Goal: Task Accomplishment & Management: Manage account settings

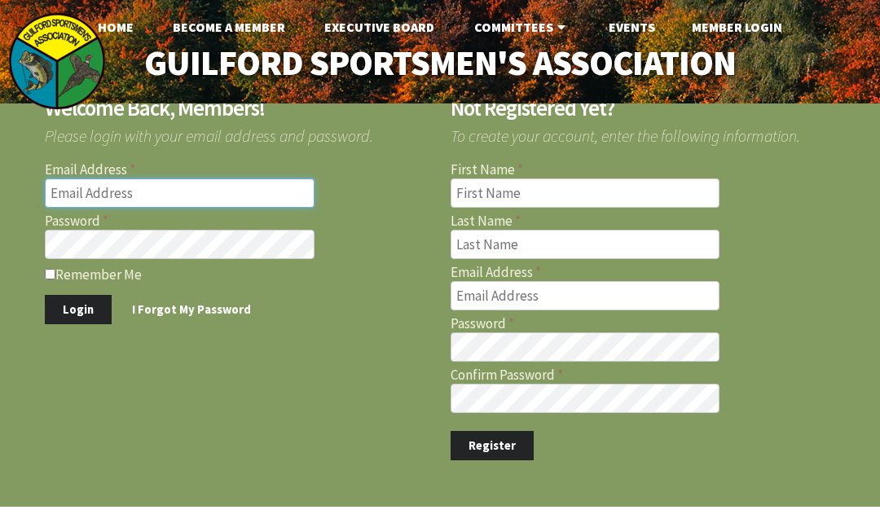
type input "[EMAIL_ADDRESS][DOMAIN_NAME]"
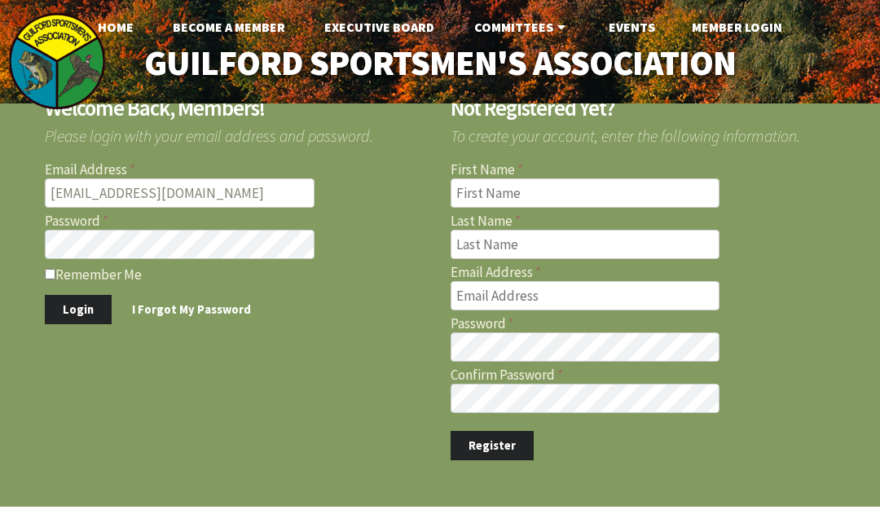
click at [742, 29] on link "Member Login" at bounding box center [736, 27] width 116 height 33
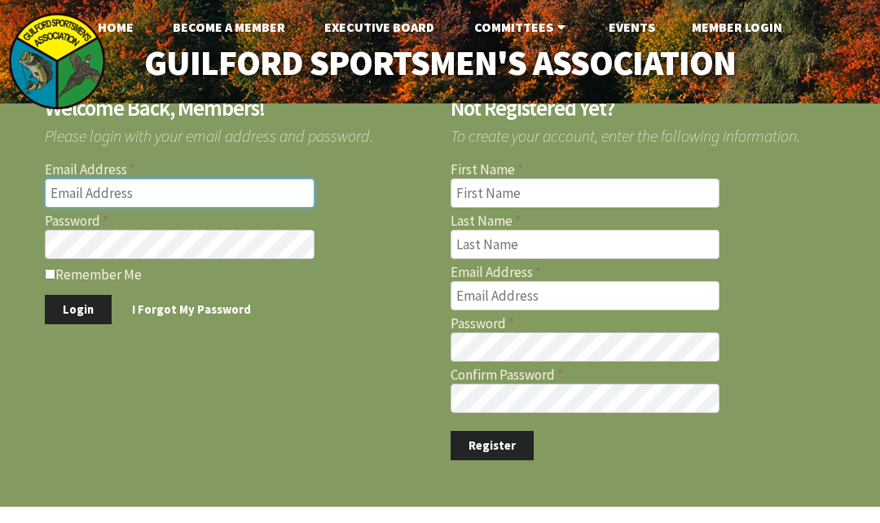
type input "[EMAIL_ADDRESS][DOMAIN_NAME]"
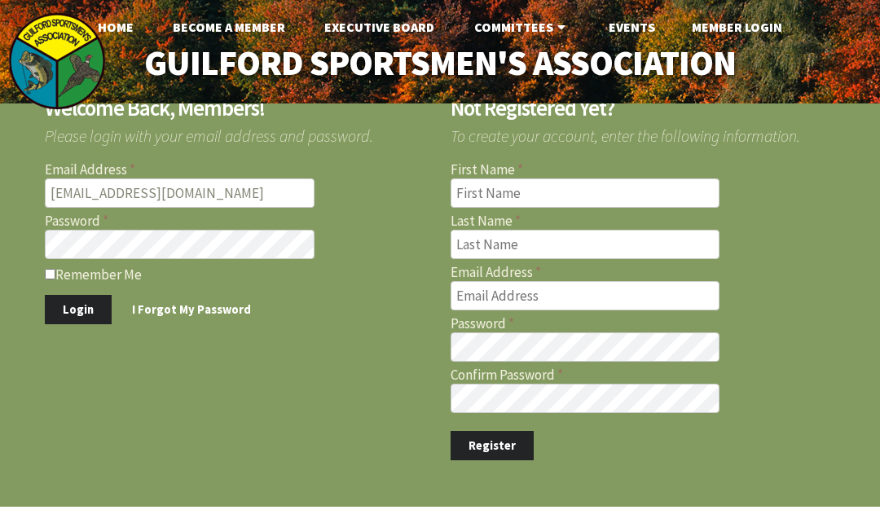
click at [40, 273] on div "Welcome Back, Members! Please login with your email address and password. Email…" at bounding box center [227, 200] width 406 height 247
click at [47, 270] on input "Remember Me" at bounding box center [50, 274] width 11 height 11
checkbox input "true"
click at [77, 315] on button "Login" at bounding box center [78, 310] width 67 height 30
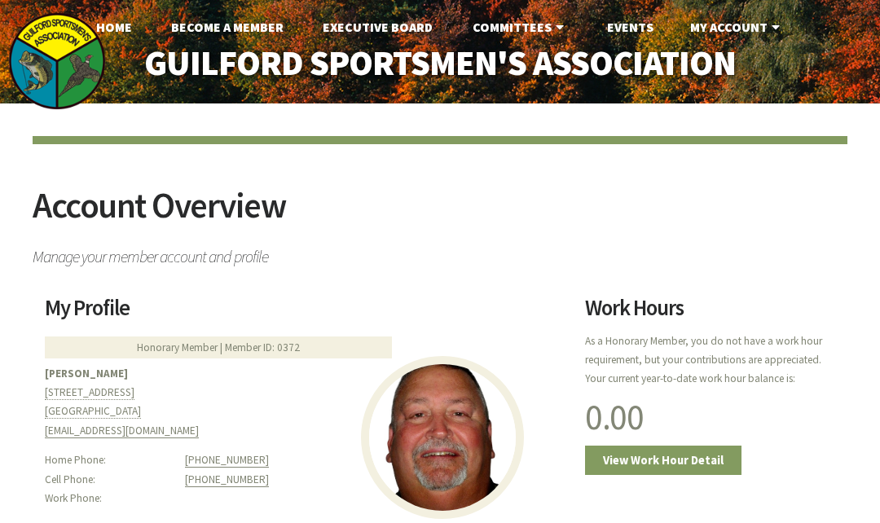
click at [744, 23] on link "My Account" at bounding box center [737, 27] width 120 height 33
click at [740, 24] on link "My Account" at bounding box center [737, 27] width 120 height 33
click at [637, 32] on link "Events" at bounding box center [630, 27] width 72 height 33
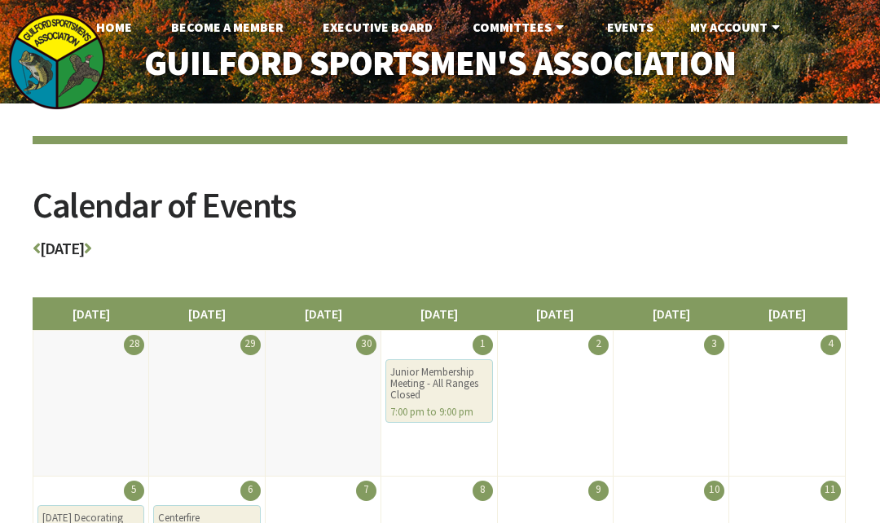
click at [718, 27] on link "My Account" at bounding box center [737, 27] width 120 height 33
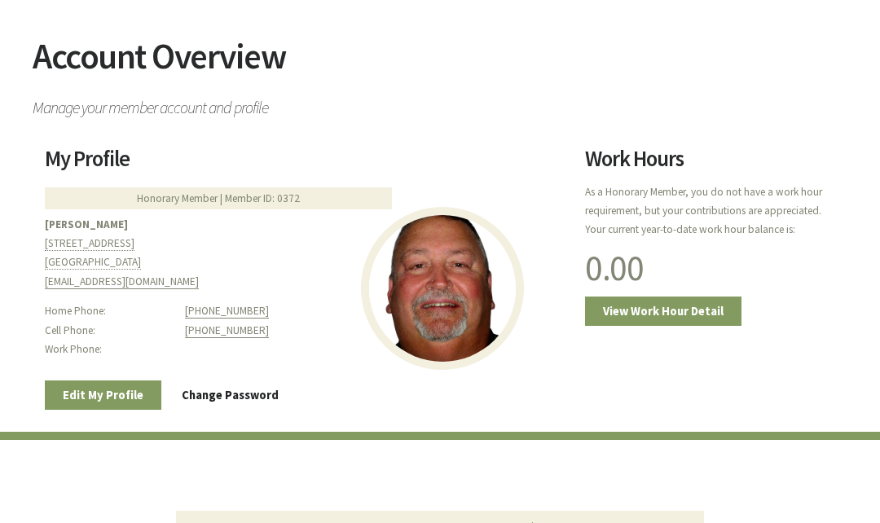
scroll to position [148, 0]
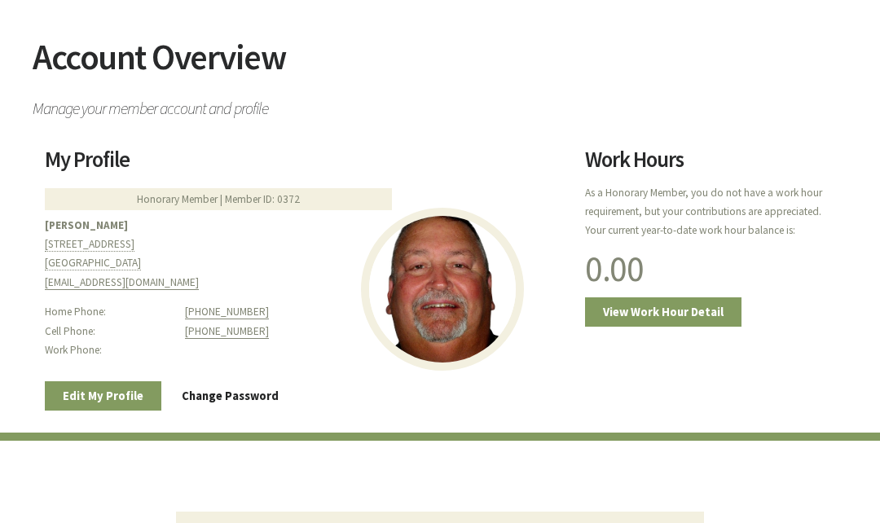
click at [125, 393] on link "Edit My Profile" at bounding box center [103, 396] width 116 height 30
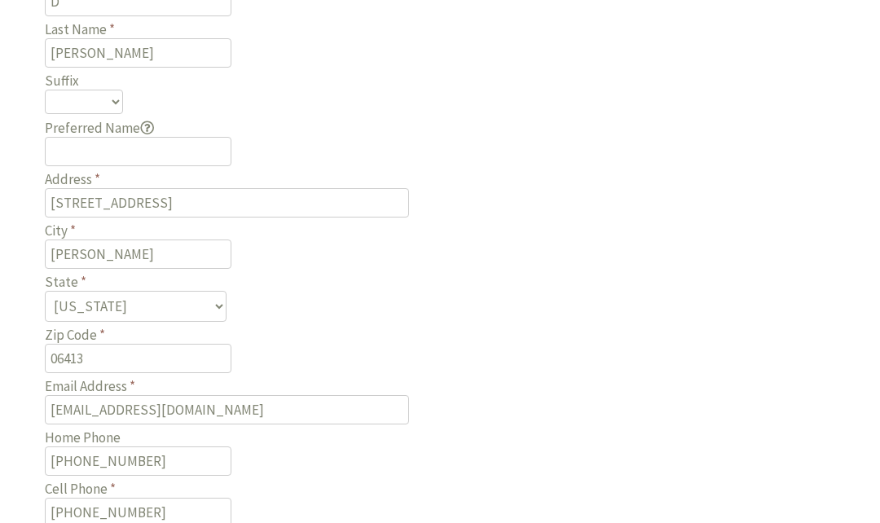
scroll to position [458, 0]
click at [175, 136] on input "Preferred Name Enter your preferred first name if it differs from your given fi…" at bounding box center [138, 150] width 186 height 29
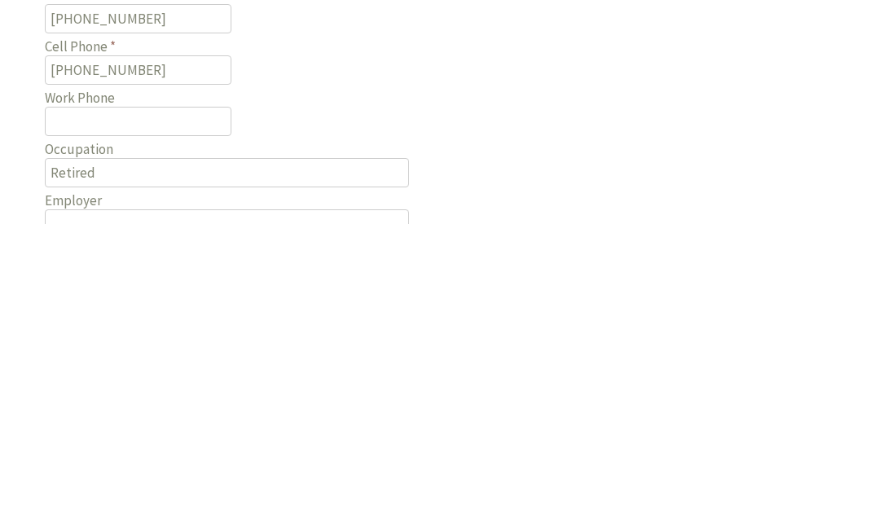
scroll to position [601, 0]
type input "[PERSON_NAME]"
click at [603, 198] on div "My Profile Prefix Mr. Mrs. Miss Ms. Dr. Rev. First Name Paul Middle Initial D L…" at bounding box center [429, 156] width 810 height 960
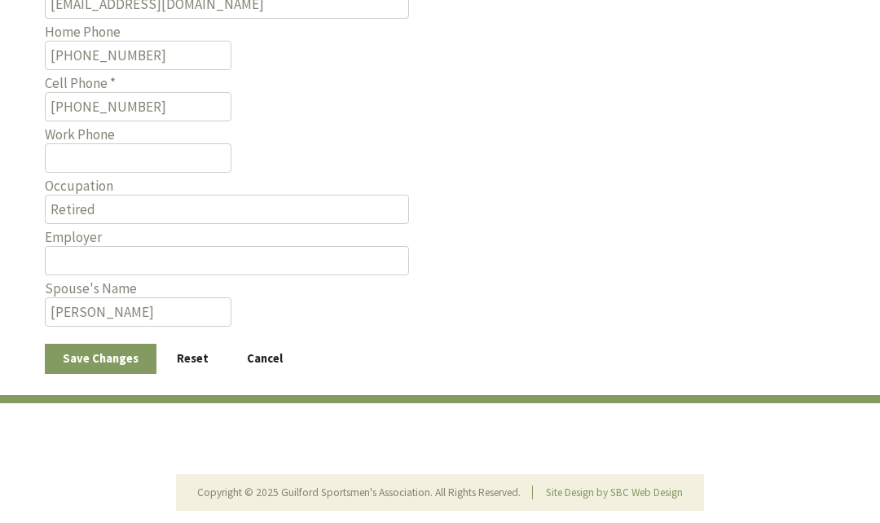
scroll to position [863, 0]
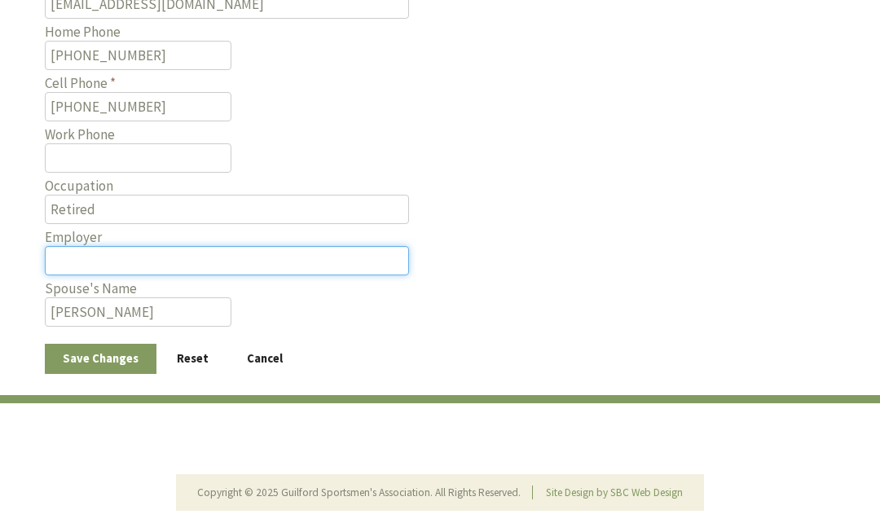
click at [310, 246] on input "Employer" at bounding box center [227, 260] width 364 height 29
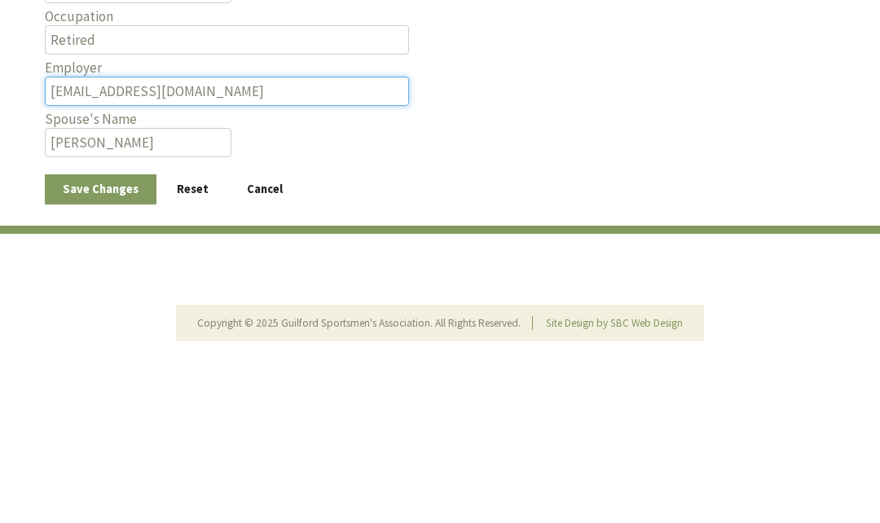
type input "MIBRIDownrange@gmail.com"
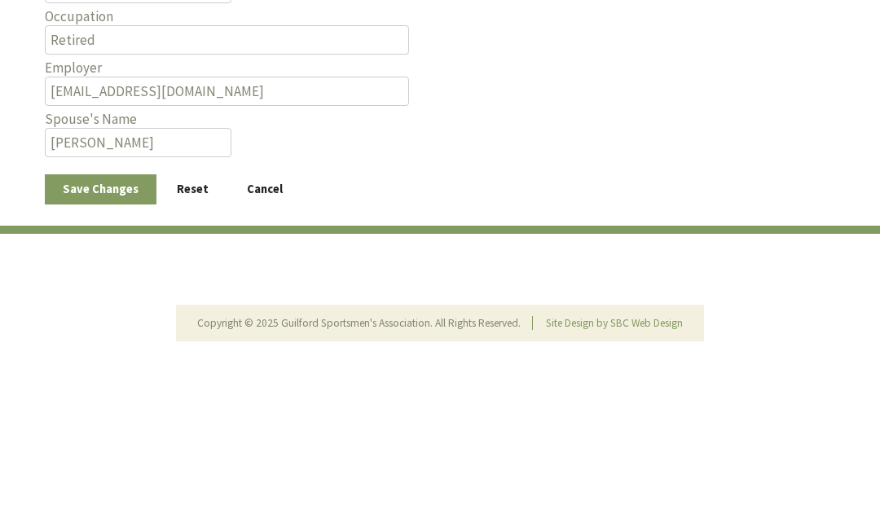
click at [163, 344] on button "Reset" at bounding box center [193, 359] width 68 height 30
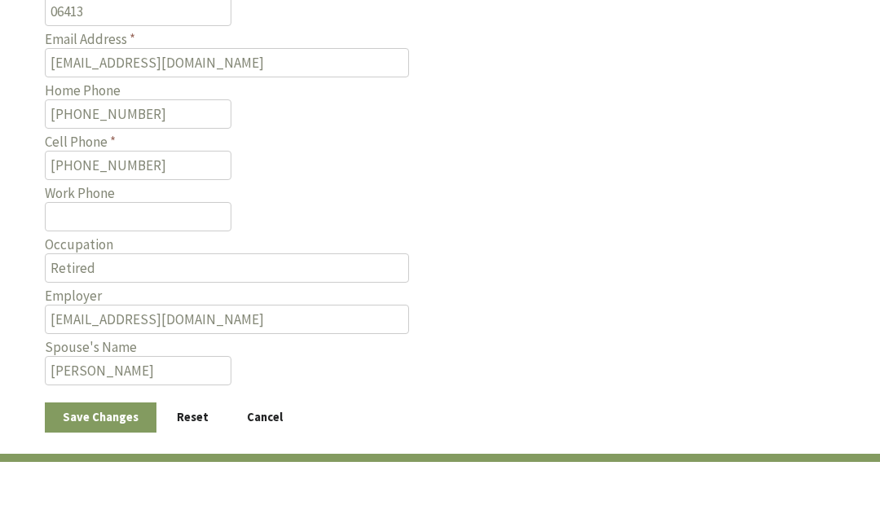
click at [120, 186] on label "Work Phone" at bounding box center [305, 193] width 520 height 14
click at [120, 202] on input "Work Phone" at bounding box center [138, 216] width 186 height 29
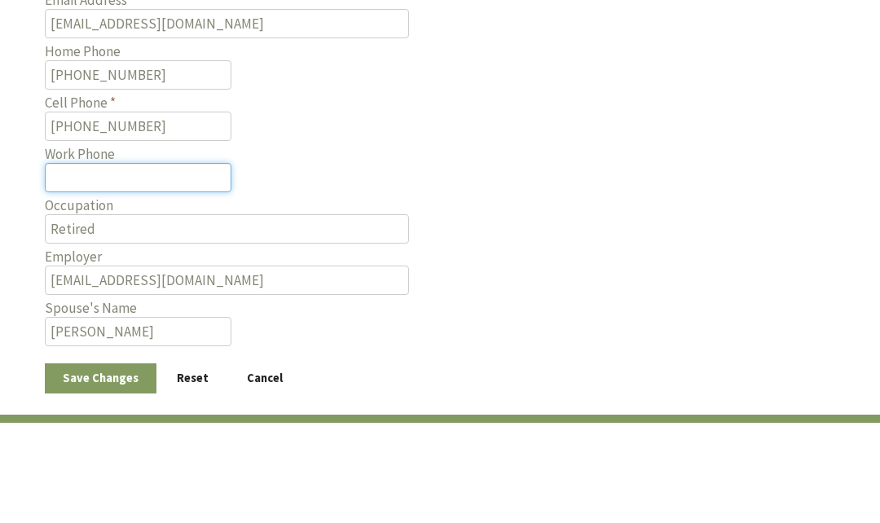
type input "(___) ___-____"
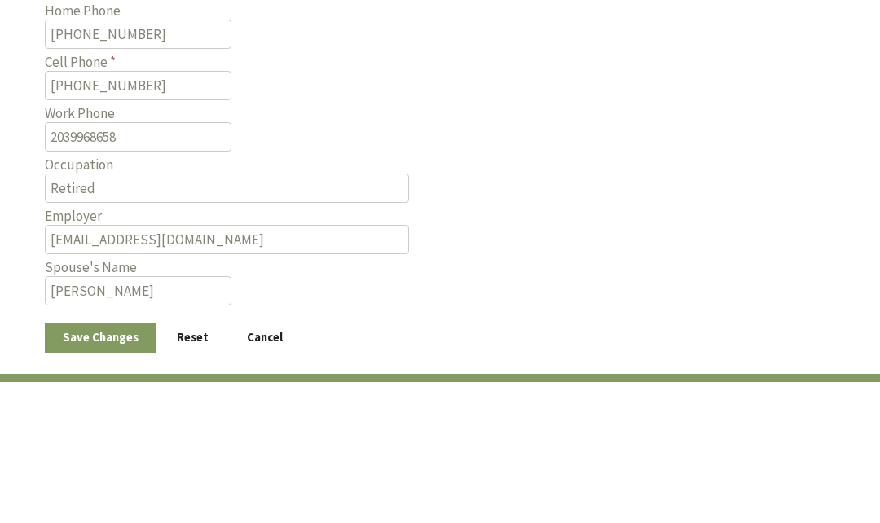
type input "[PHONE_NUMBER]"
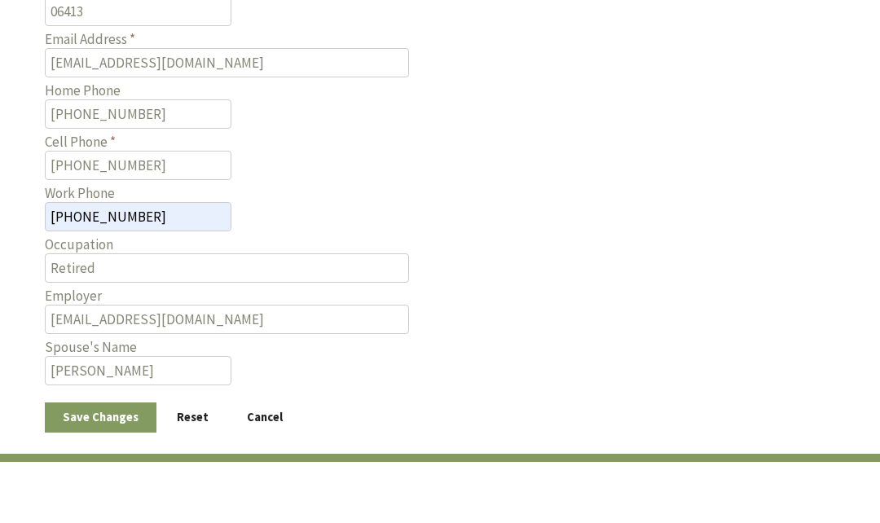
click at [286, 289] on label "Employer" at bounding box center [305, 296] width 520 height 14
click at [286, 305] on input "MIBRIDownrange@gmail.com" at bounding box center [227, 319] width 364 height 29
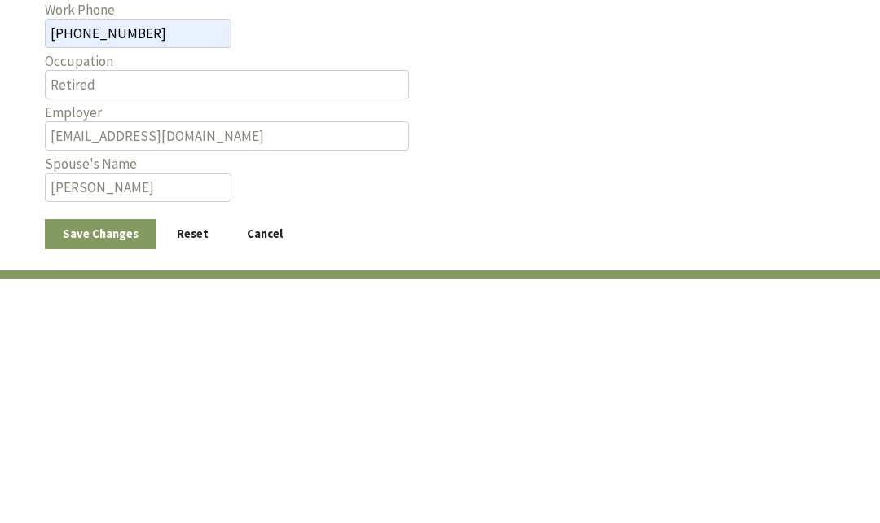
click at [132, 402] on button "Save Changes" at bounding box center [101, 417] width 112 height 30
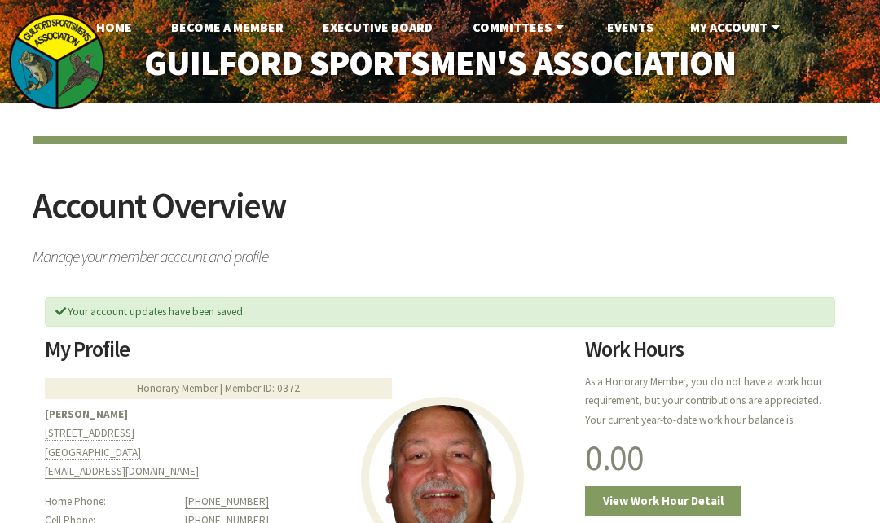
click at [728, 22] on link "My Account" at bounding box center [737, 27] width 120 height 33
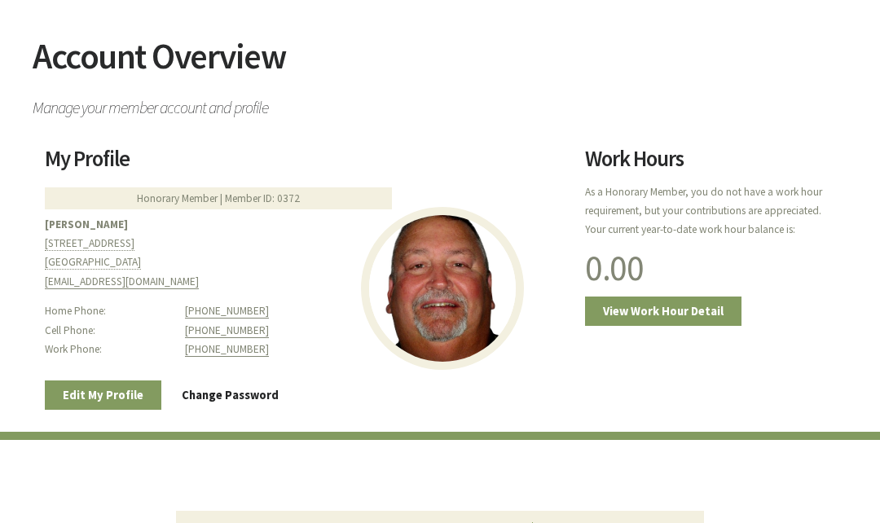
scroll to position [148, 0]
